Goal: Information Seeking & Learning: Compare options

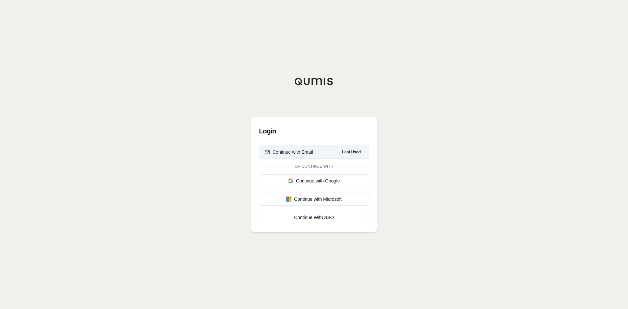
click at [311, 151] on div "Continue with Email" at bounding box center [289, 152] width 48 height 7
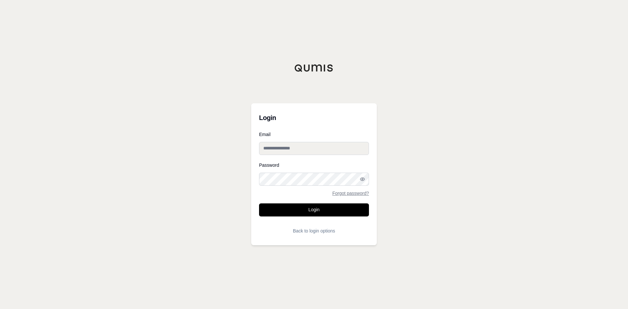
type input "**********"
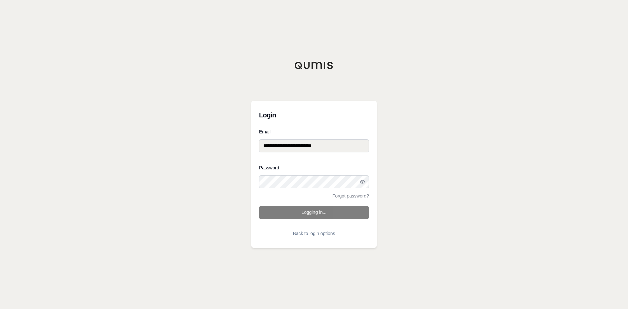
click at [306, 218] on form "**********" at bounding box center [314, 185] width 110 height 111
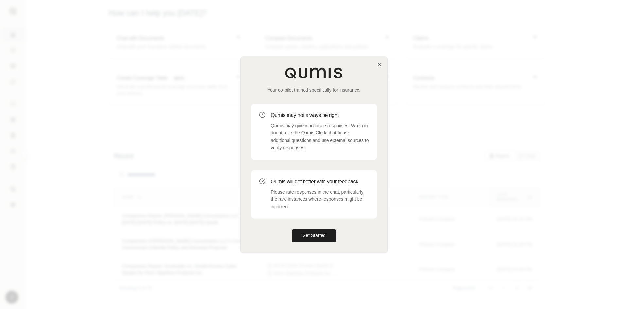
click at [378, 67] on div "Your co-pilot trained specifically for insurance. Qumis may not always be right…" at bounding box center [314, 155] width 147 height 196
click at [378, 66] on icon "button" at bounding box center [379, 64] width 5 height 5
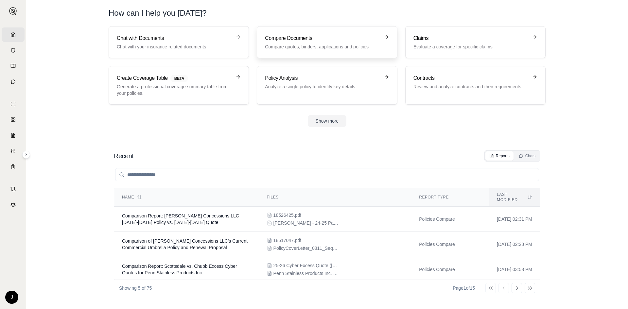
click at [330, 35] on h3 "Compare Documents" at bounding box center [322, 38] width 115 height 8
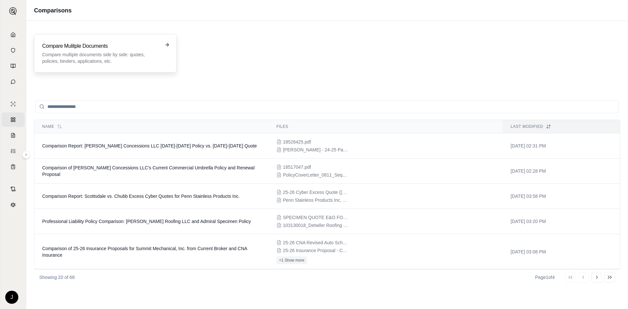
click at [134, 60] on p "Compare multiple documents side by side: quotes, policies, binders, application…" at bounding box center [100, 57] width 117 height 13
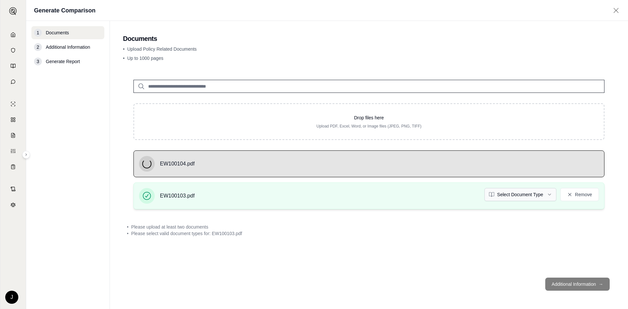
click at [508, 194] on html "Home Vault Prompts Chats Single Policy Comparisons Claims Custom Report Coverag…" at bounding box center [314, 154] width 628 height 309
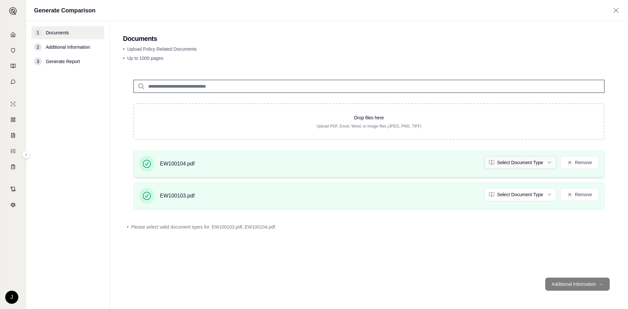
click at [520, 159] on html "Home Vault Prompts Chats Single Policy Comparisons Claims Custom Report Coverag…" at bounding box center [314, 154] width 628 height 309
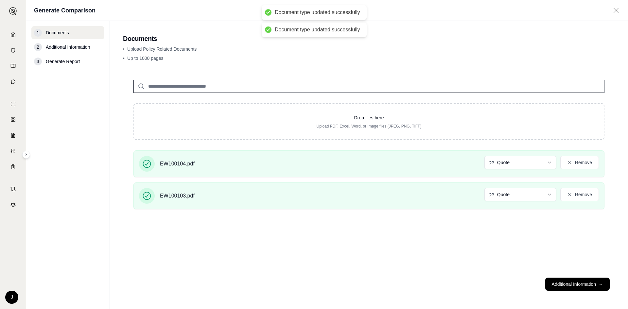
click at [514, 245] on div "Drop files here Upload PDF, Excel, Word, or Image files (JPEG, PNG, TIFF) EW100…" at bounding box center [369, 170] width 492 height 203
click at [587, 286] on button "Additional Information →" at bounding box center [577, 284] width 64 height 13
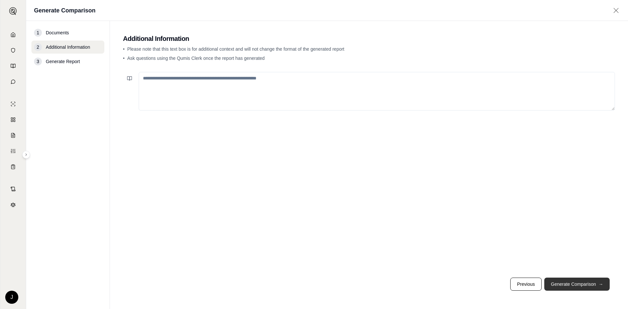
click at [576, 290] on button "Generate Comparison →" at bounding box center [576, 284] width 65 height 13
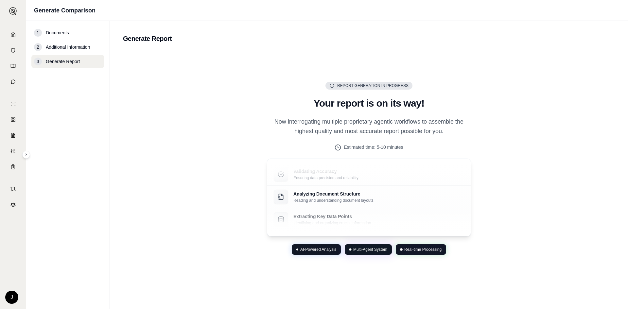
drag, startPoint x: 50, startPoint y: 38, endPoint x: 55, endPoint y: 42, distance: 5.8
click at [50, 38] on div "1 Documents" at bounding box center [67, 32] width 73 height 13
click at [58, 44] on span "Additional Information" at bounding box center [68, 47] width 44 height 7
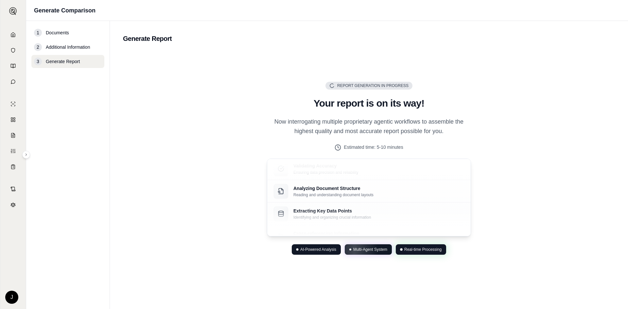
click at [57, 32] on span "Documents" at bounding box center [57, 32] width 23 height 7
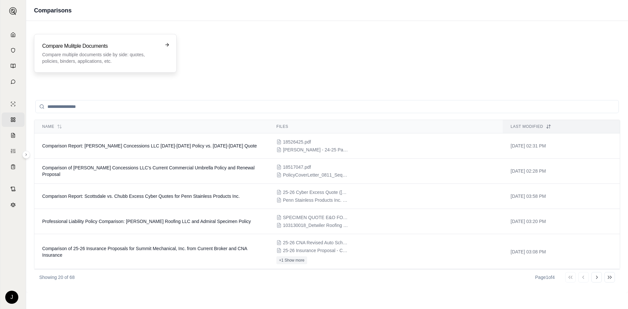
click at [141, 60] on p "Compare multiple documents side by side: quotes, policies, binders, application…" at bounding box center [100, 57] width 117 height 13
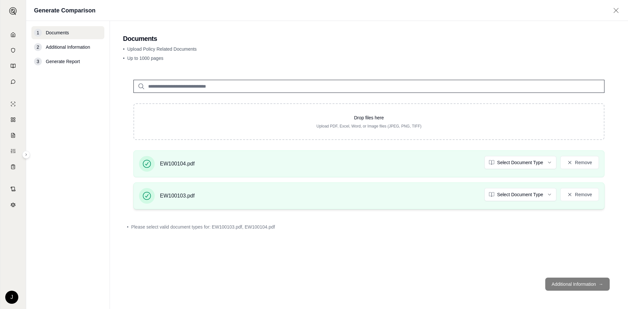
click at [575, 201] on div "EW100103.pdf Select Document Type Remove" at bounding box center [369, 196] width 460 height 16
click at [587, 160] on button "Remove" at bounding box center [580, 162] width 39 height 13
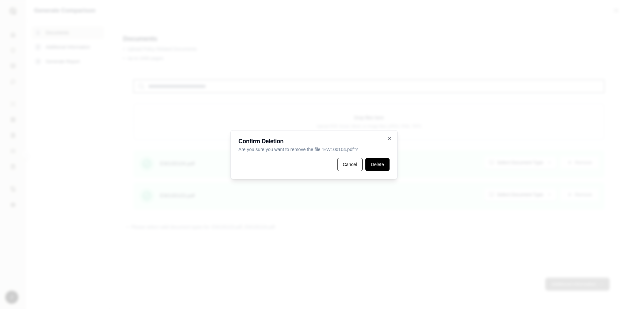
click at [384, 165] on button "Delete" at bounding box center [378, 164] width 24 height 13
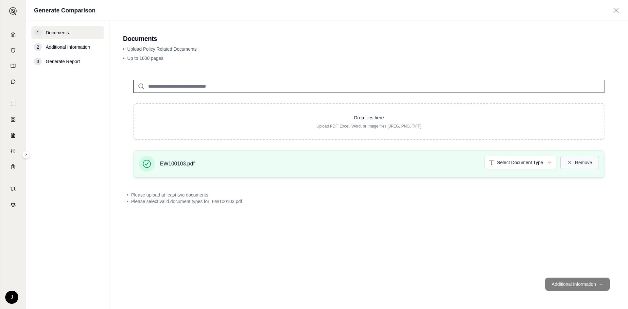
click at [582, 159] on button "Remove" at bounding box center [580, 162] width 39 height 13
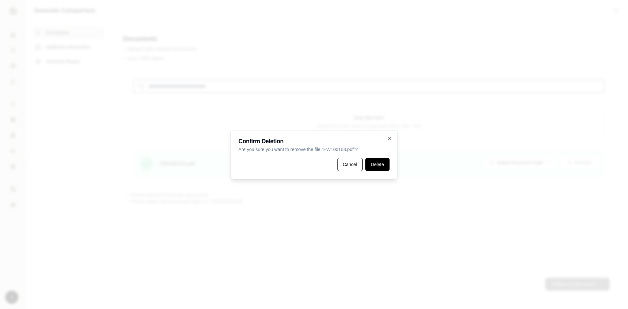
drag, startPoint x: 357, startPoint y: 165, endPoint x: 387, endPoint y: 165, distance: 29.8
click at [387, 165] on div "Cancel Delete" at bounding box center [314, 164] width 151 height 13
click at [387, 165] on button "Delete" at bounding box center [378, 164] width 24 height 13
